Goal: Use online tool/utility: Utilize a website feature to perform a specific function

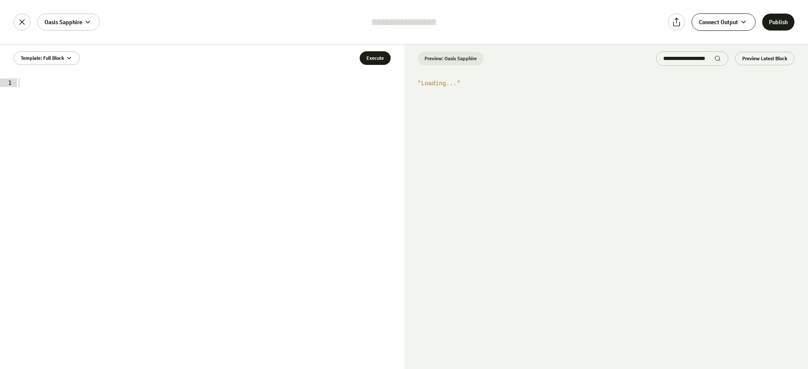
click at [724, 22] on span "Connect Output" at bounding box center [718, 22] width 39 height 8
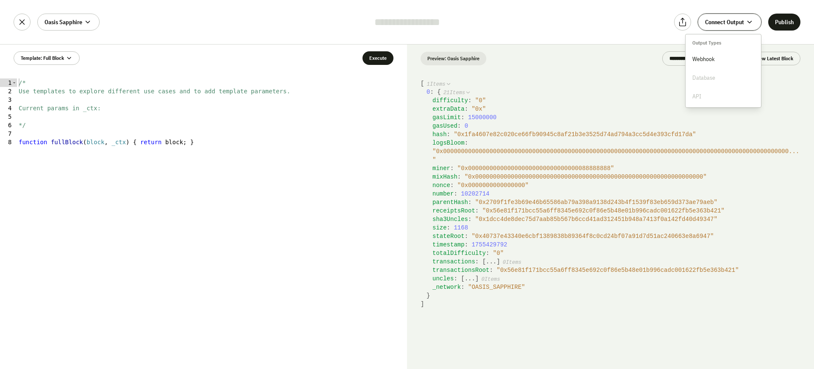
click at [724, 22] on span "Connect Output" at bounding box center [724, 22] width 39 height 8
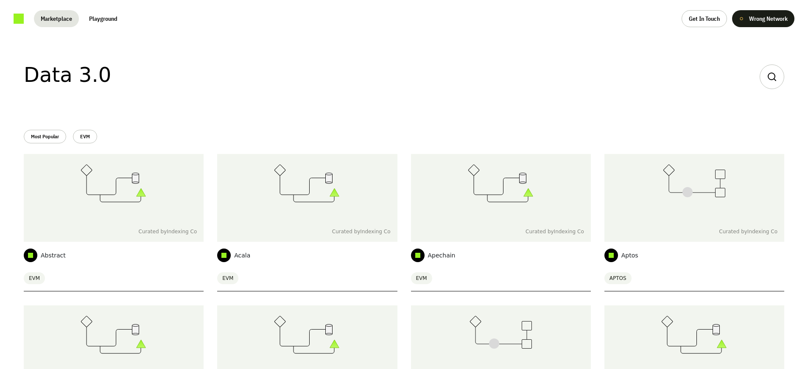
click at [103, 19] on button "Playground" at bounding box center [103, 18] width 42 height 17
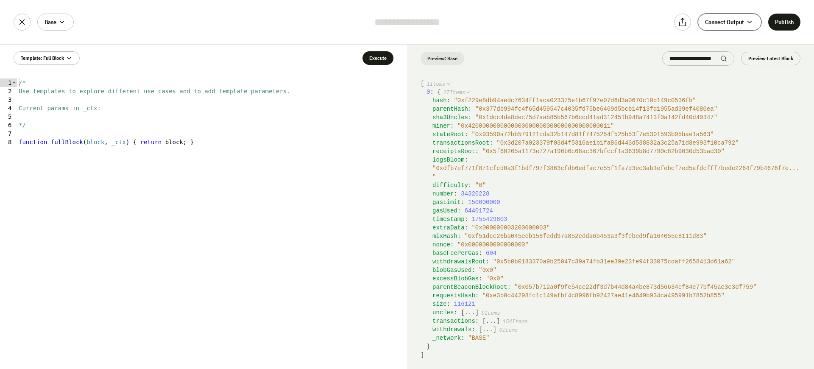
click at [724, 22] on span "Connect Output" at bounding box center [724, 22] width 39 height 8
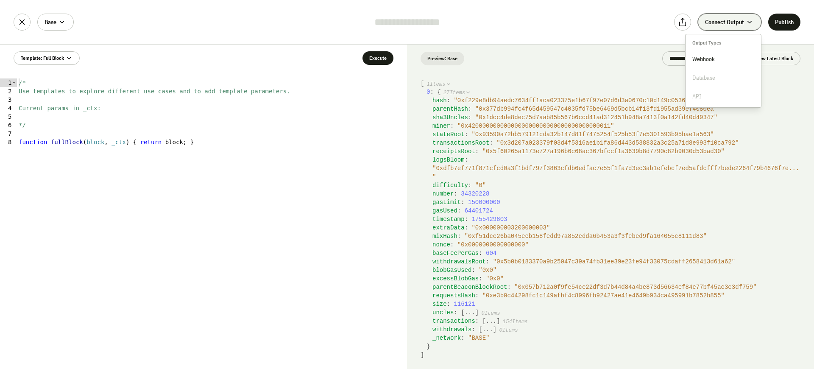
click at [724, 22] on span "Connect Output" at bounding box center [724, 22] width 39 height 8
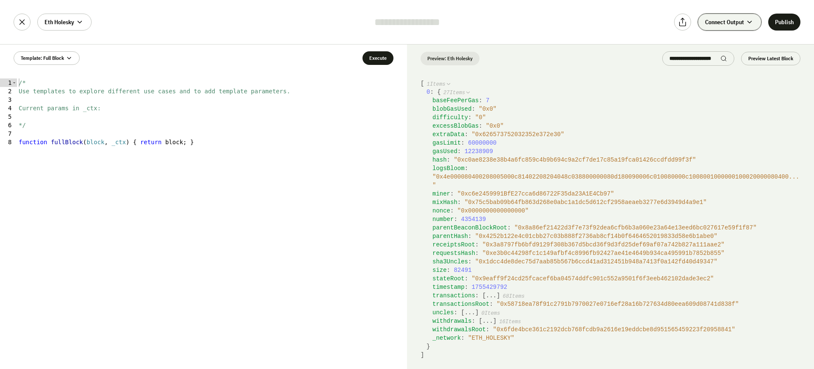
click at [724, 22] on span "Connect Output" at bounding box center [724, 22] width 39 height 8
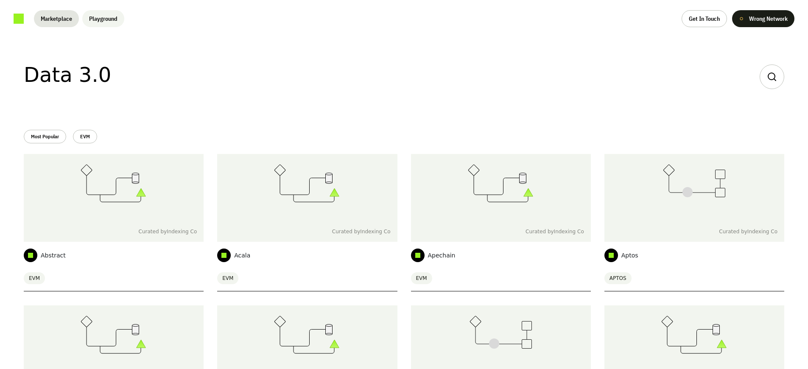
click at [103, 19] on button "Playground" at bounding box center [103, 18] width 42 height 17
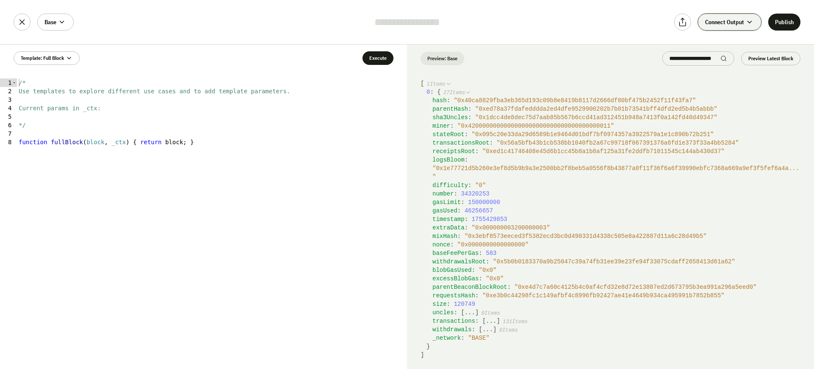
click at [724, 22] on span "Connect Output" at bounding box center [724, 22] width 39 height 8
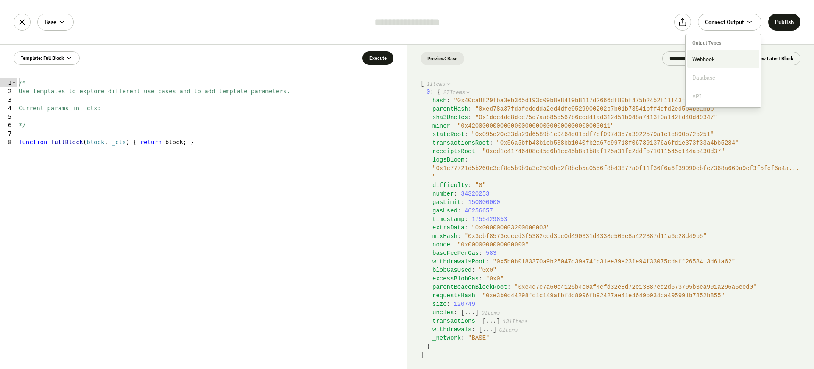
click at [703, 59] on span "Webhook" at bounding box center [703, 59] width 22 height 8
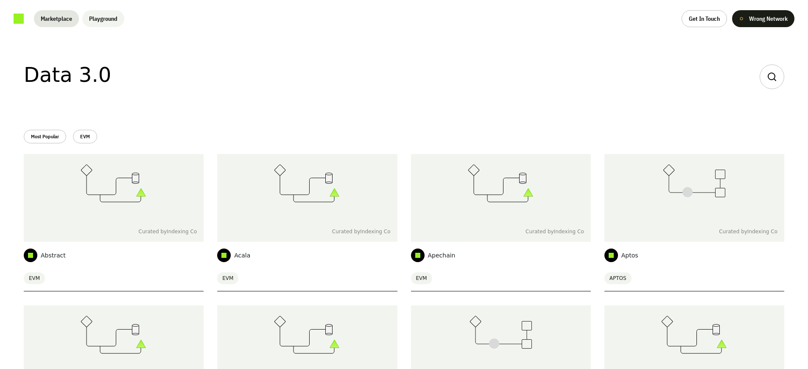
click at [103, 19] on button "Playground" at bounding box center [103, 18] width 42 height 17
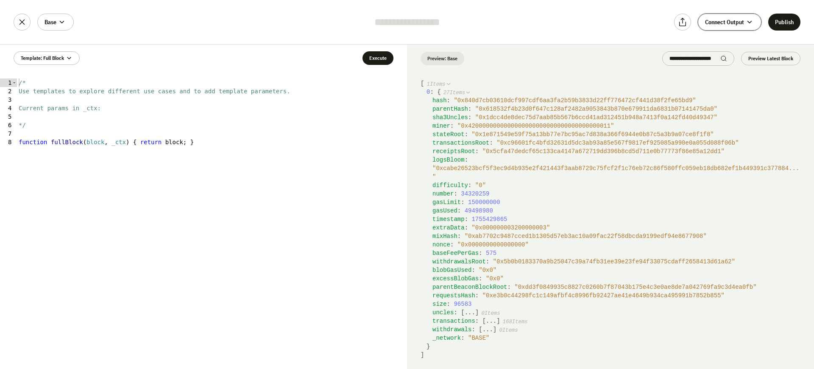
click at [724, 22] on span "Connect Output" at bounding box center [724, 22] width 39 height 8
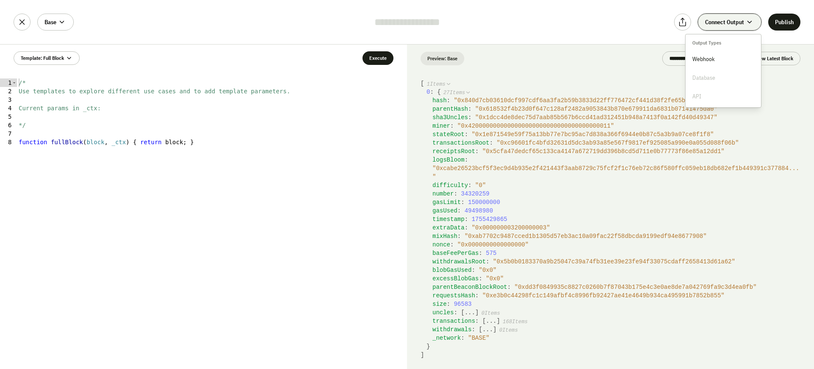
click at [724, 22] on span "Connect Output" at bounding box center [724, 22] width 39 height 8
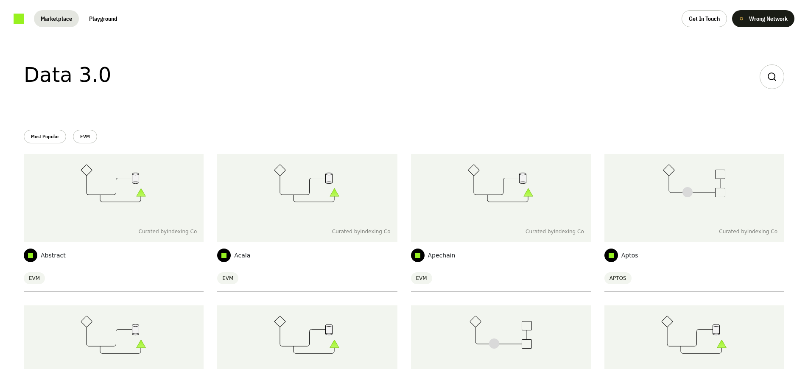
click at [103, 19] on button "Playground" at bounding box center [103, 18] width 42 height 17
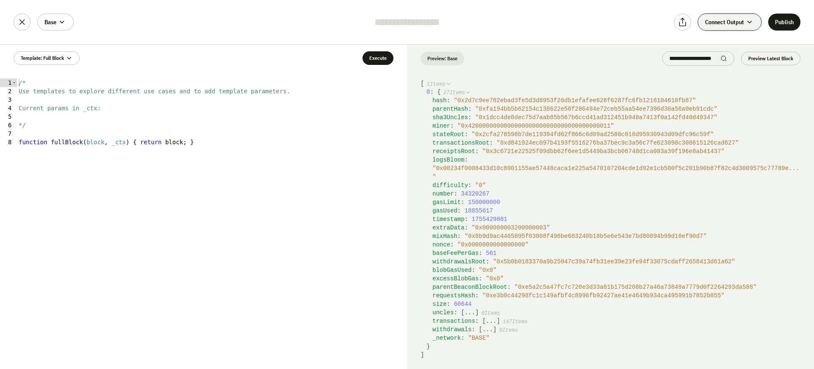
click at [724, 22] on span "Connect Output" at bounding box center [724, 22] width 39 height 8
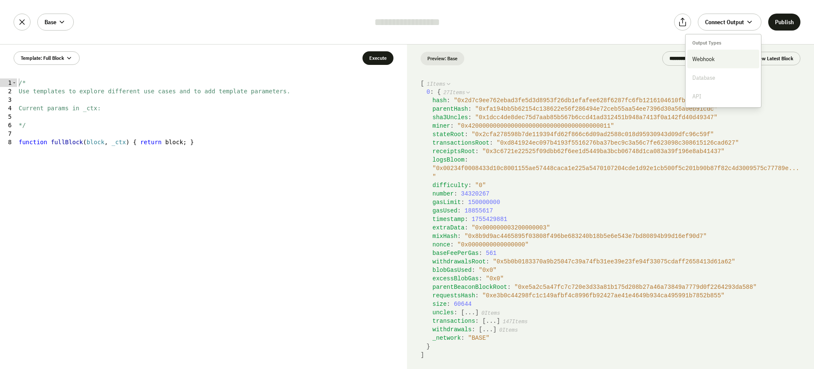
click at [703, 59] on span "Webhook" at bounding box center [703, 59] width 22 height 8
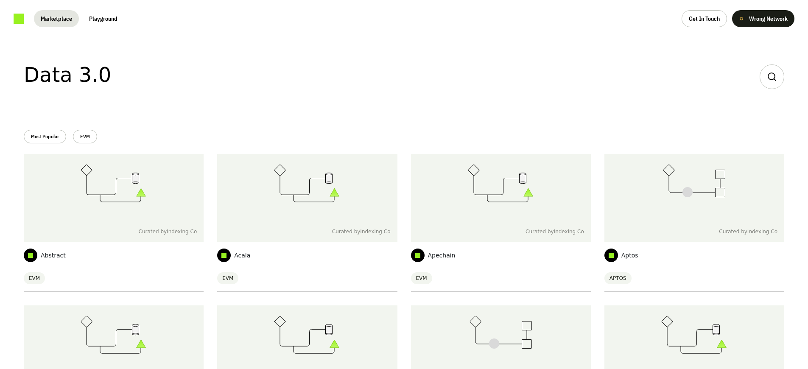
scroll to position [1282, 0]
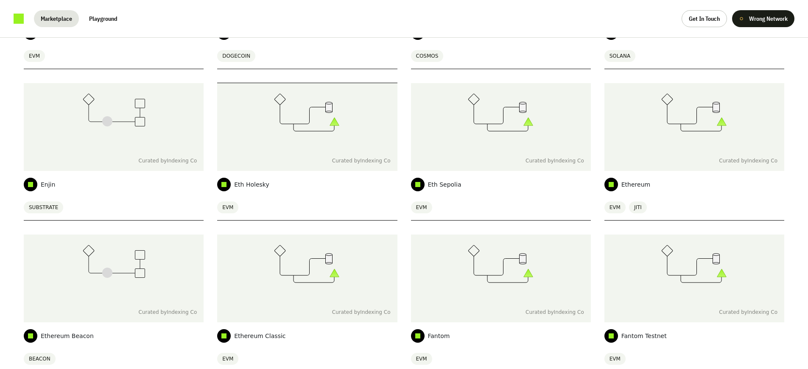
click at [249, 184] on span "Eth Holesky" at bounding box center [251, 184] width 35 height 8
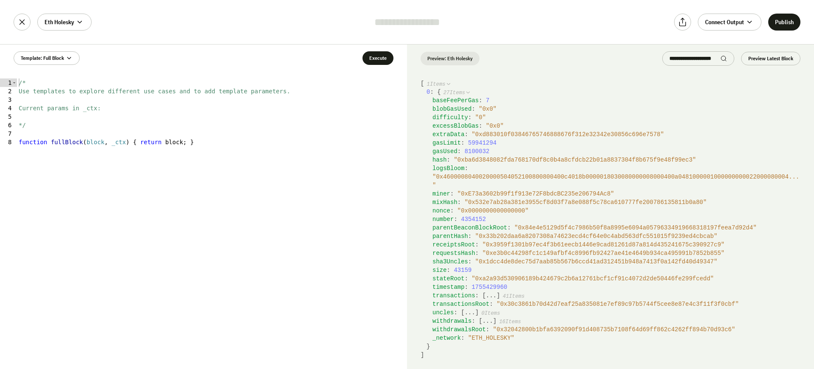
click at [450, 59] on div "Preview: Eth Holesky Preview Latest Block" at bounding box center [610, 59] width 407 height 28
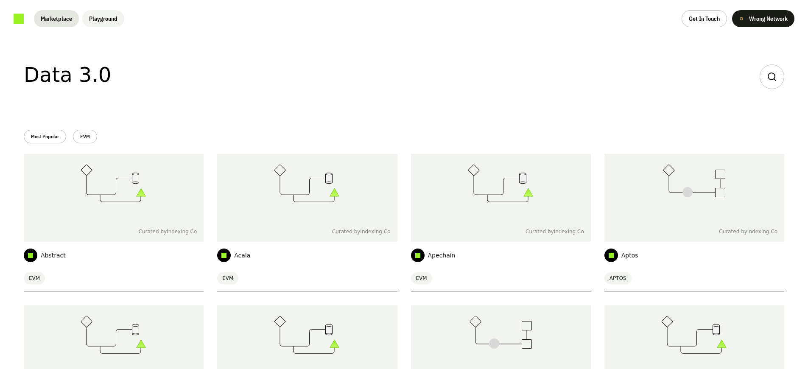
click at [103, 19] on button "Playground" at bounding box center [103, 18] width 42 height 17
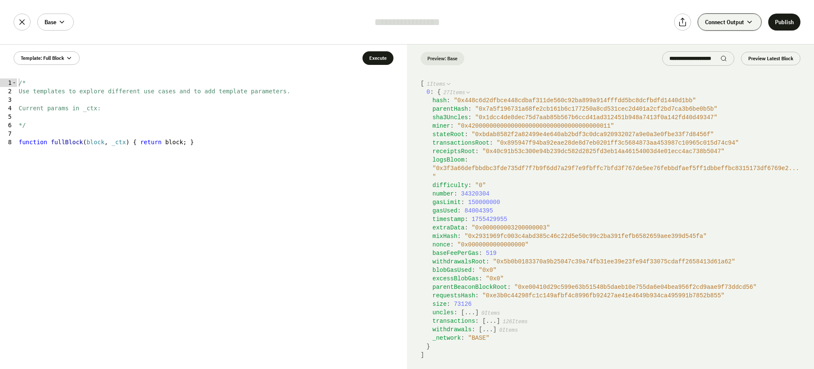
click at [724, 22] on span "Connect Output" at bounding box center [724, 22] width 39 height 8
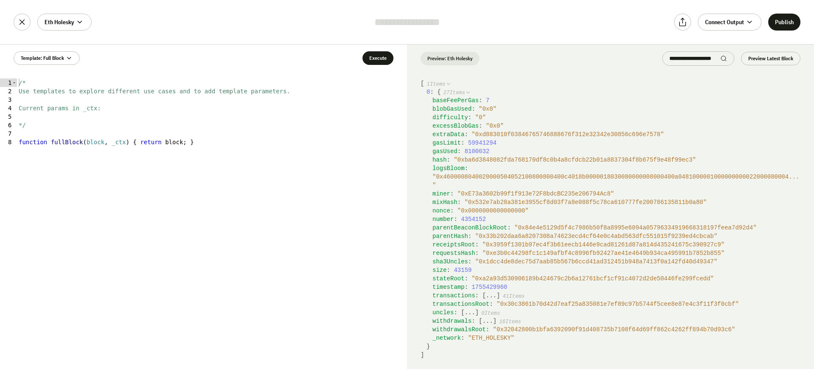
click at [450, 59] on div "Preview: Eth Holesky Preview Latest Block" at bounding box center [610, 59] width 407 height 28
